Goal: Task Accomplishment & Management: Manage account settings

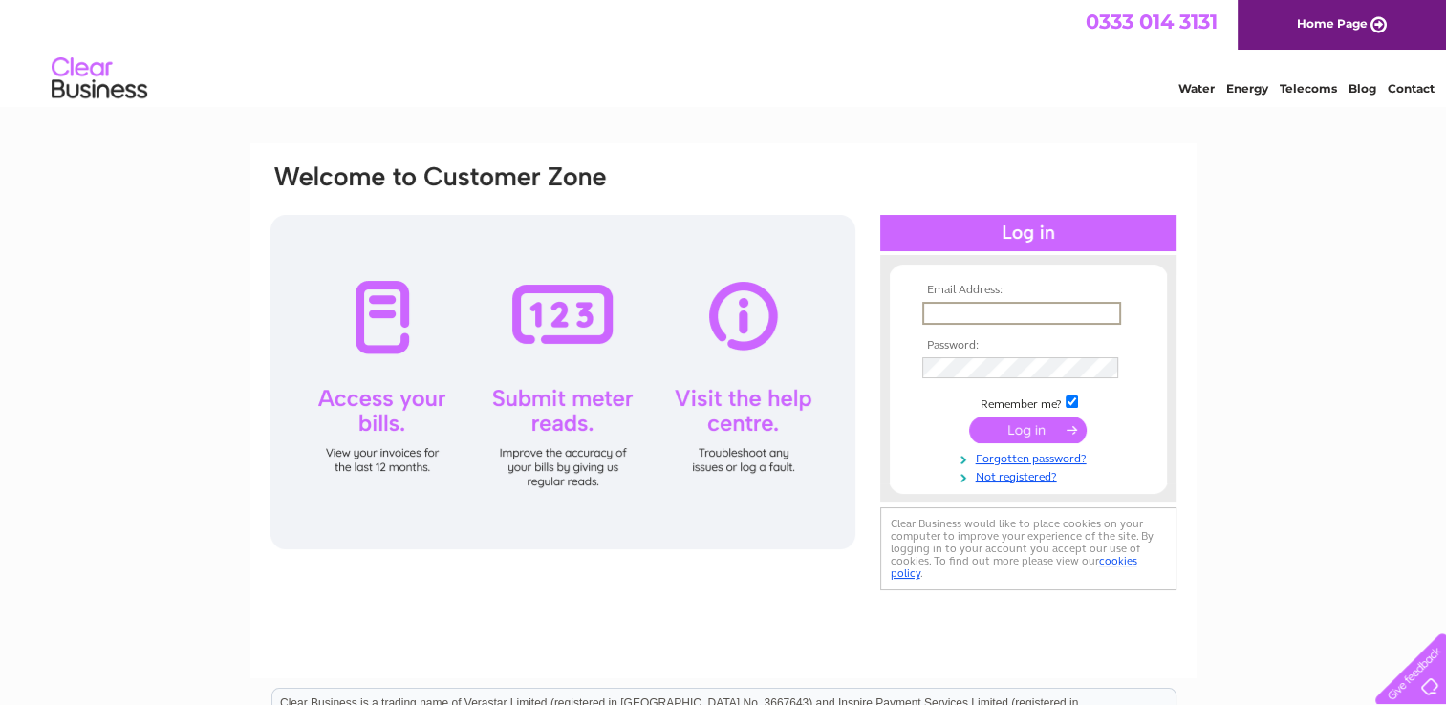
type input "james.wood@kenteurope.com"
click at [1032, 433] on input "submit" at bounding box center [1028, 429] width 118 height 27
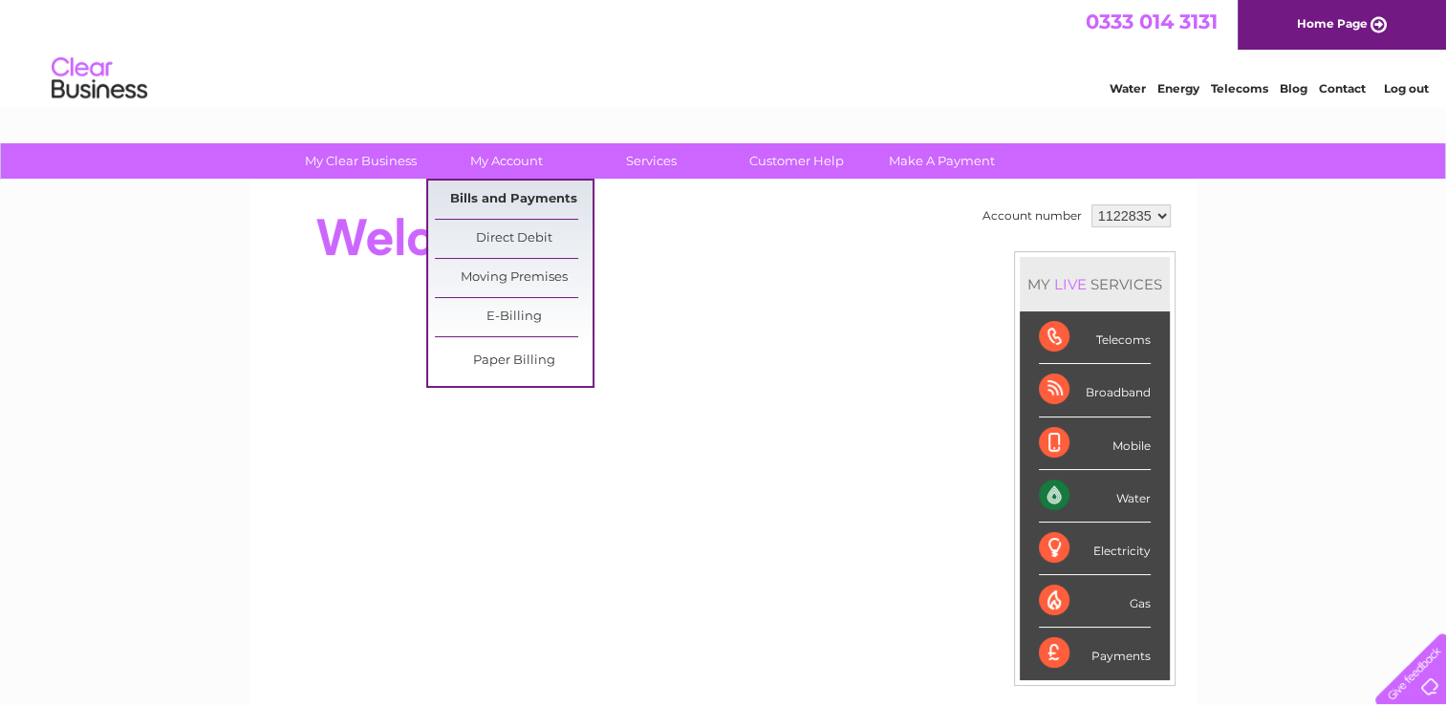
click at [495, 198] on link "Bills and Payments" at bounding box center [514, 200] width 158 height 38
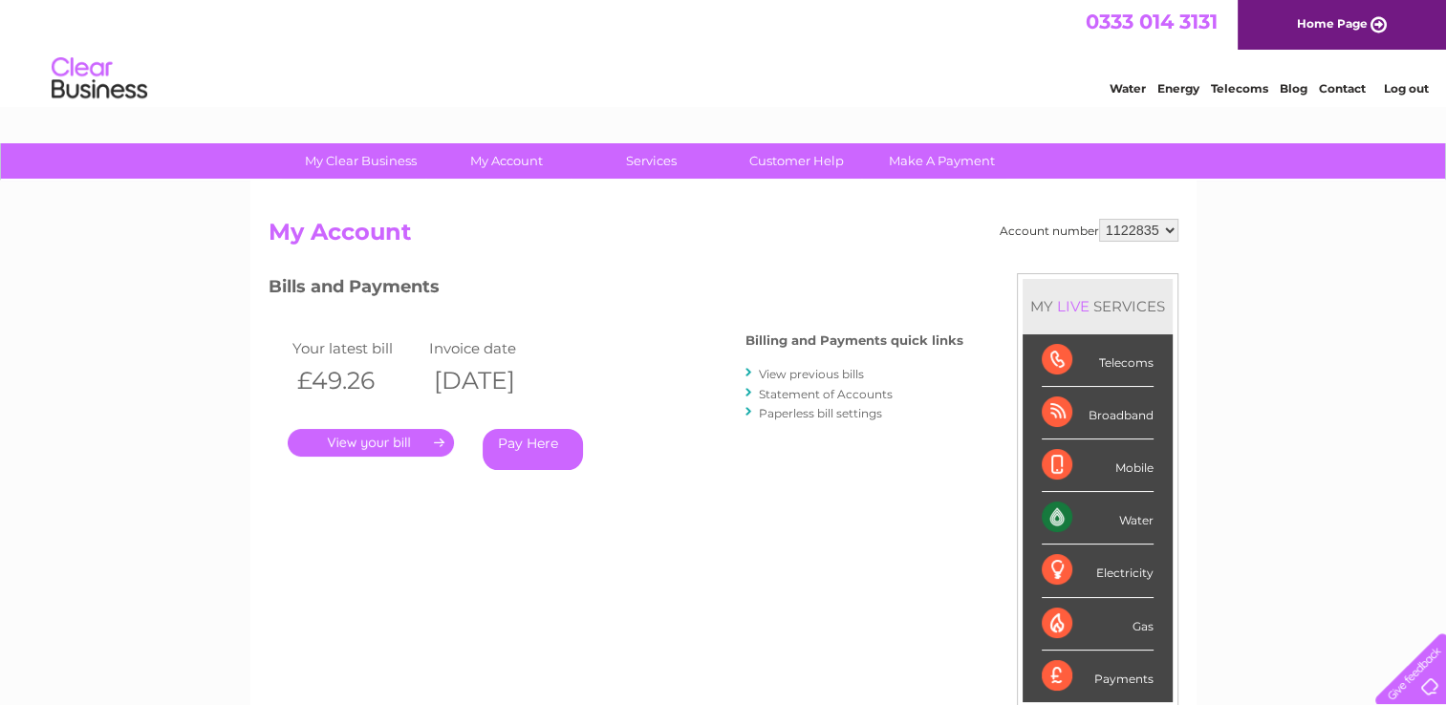
click at [393, 440] on link "." at bounding box center [371, 443] width 166 height 28
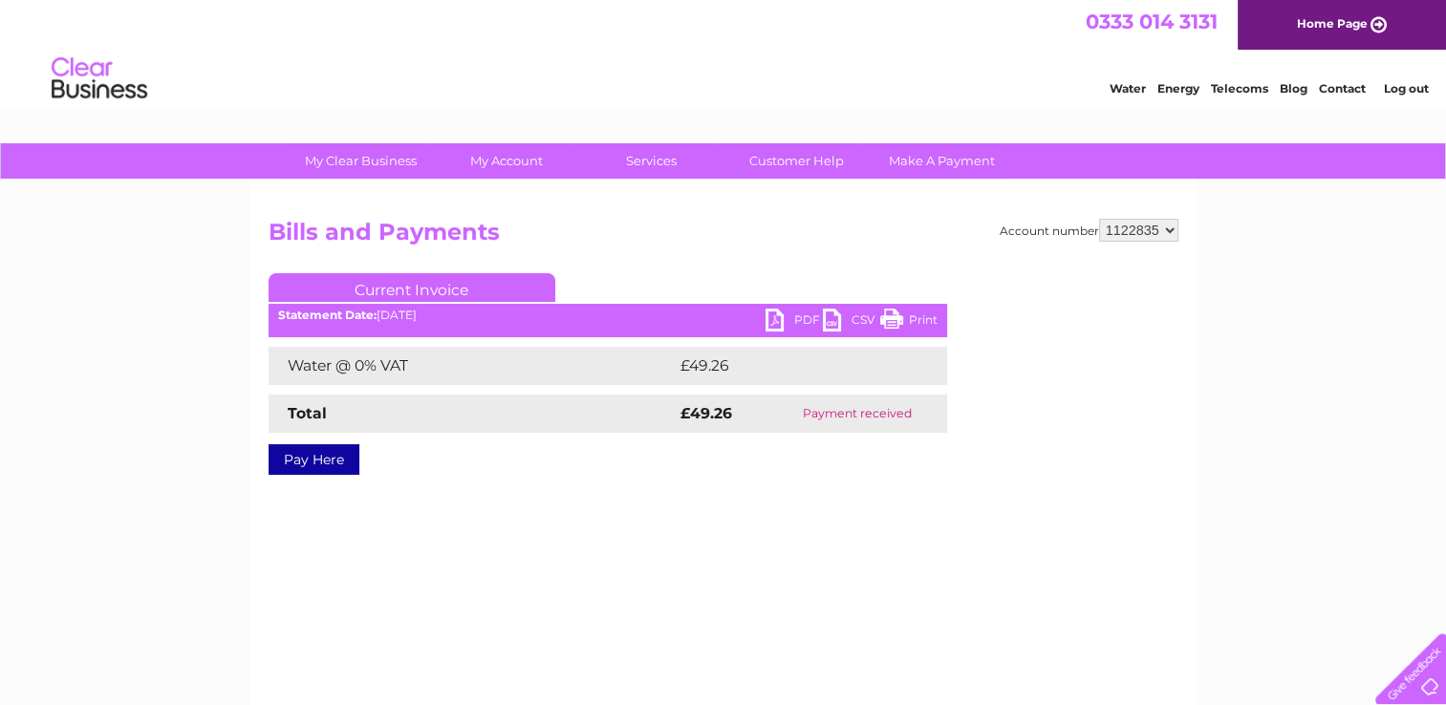
drag, startPoint x: 913, startPoint y: 316, endPoint x: 256, endPoint y: 611, distance: 719.5
click at [913, 316] on link "Print" at bounding box center [908, 323] width 57 height 28
click at [790, 318] on link "PDF" at bounding box center [793, 323] width 57 height 28
click at [1401, 82] on link "Log out" at bounding box center [1405, 88] width 45 height 14
